Goal: Transaction & Acquisition: Purchase product/service

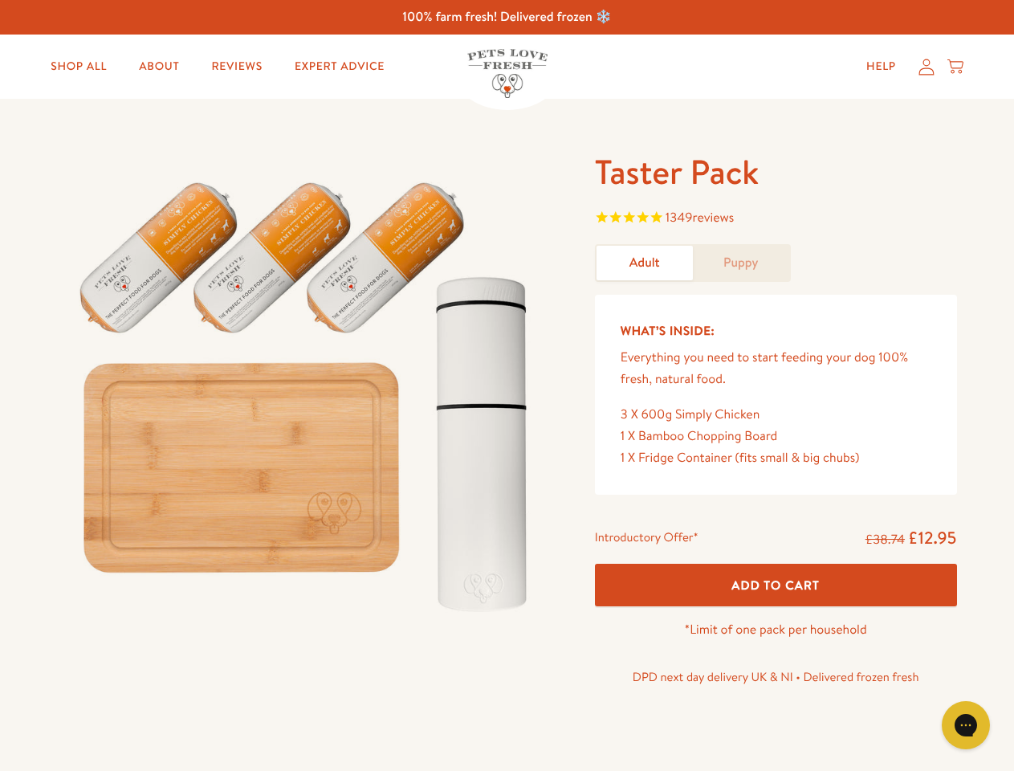
click at [507, 385] on img at bounding box center [307, 389] width 498 height 478
click at [775, 219] on span "1349 reviews" at bounding box center [776, 219] width 362 height 24
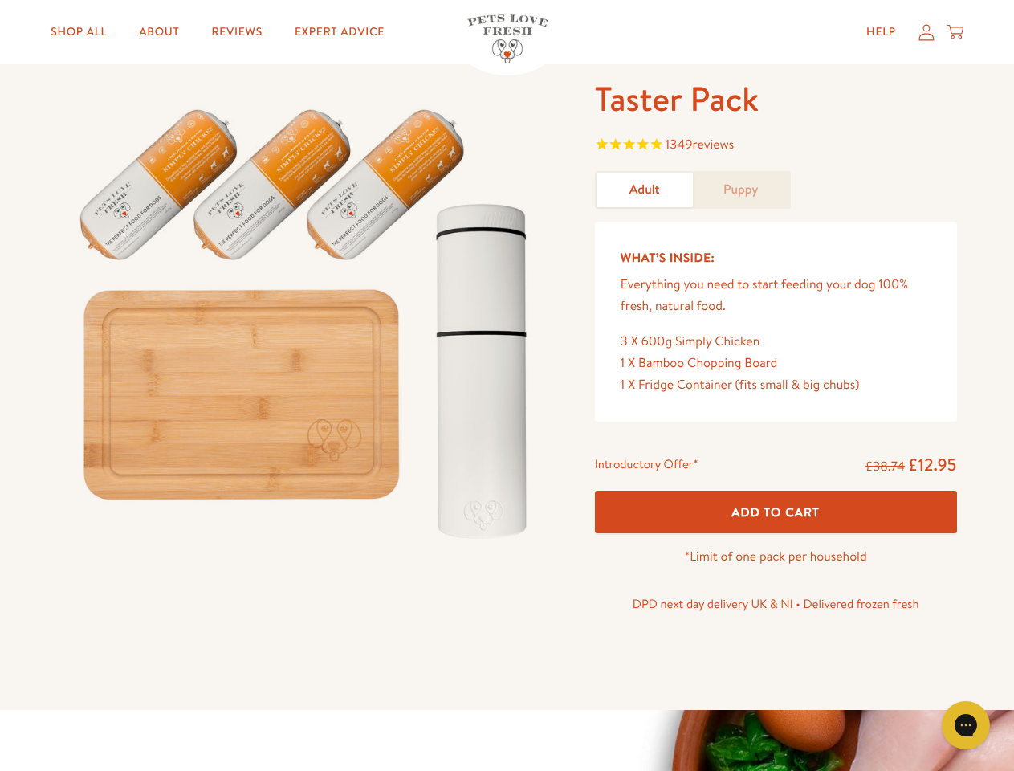
click at [775, 584] on div "Introductory Offer* £38.74 £12.95 Add To Cart *Limit of one pack per household …" at bounding box center [776, 539] width 388 height 185
click at [966, 725] on icon "Gorgias live chat" at bounding box center [965, 724] width 15 height 15
